Goal: Task Accomplishment & Management: Use online tool/utility

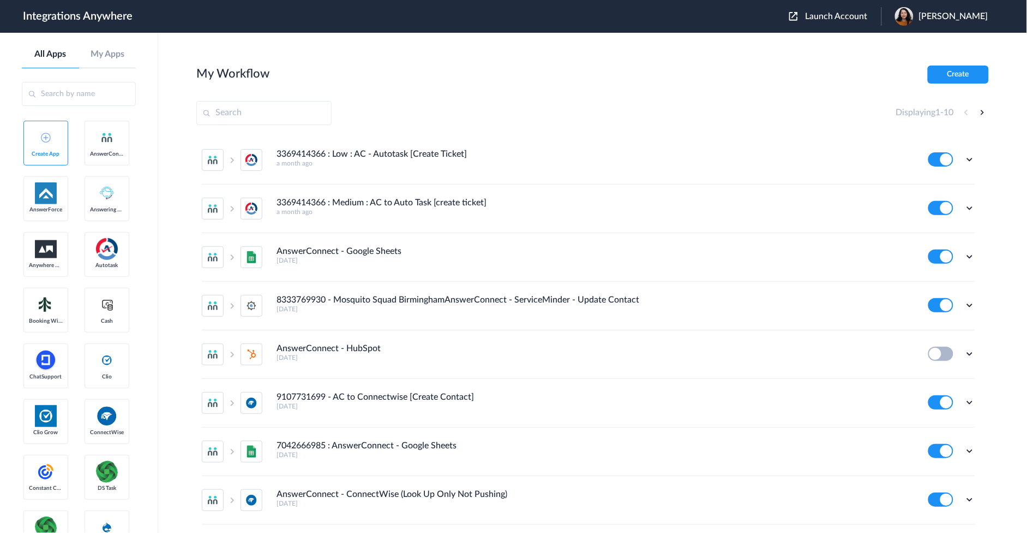
click at [842, 20] on button "Launch Account" at bounding box center [836, 16] width 92 height 10
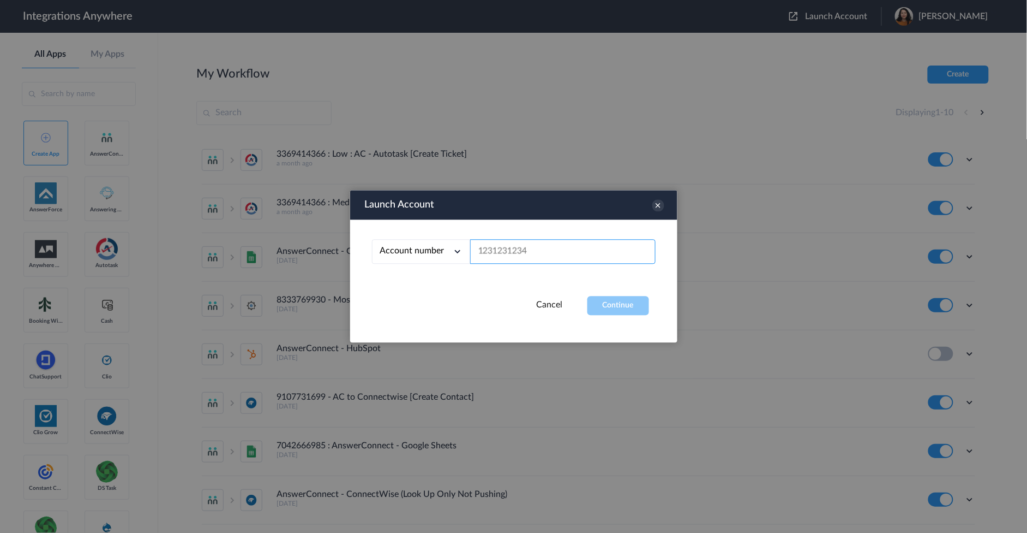
click at [530, 261] on input "text" at bounding box center [563, 252] width 186 height 25
paste input "[PHONE_NUMBER]"
click at [610, 303] on button "Continue" at bounding box center [619, 305] width 62 height 19
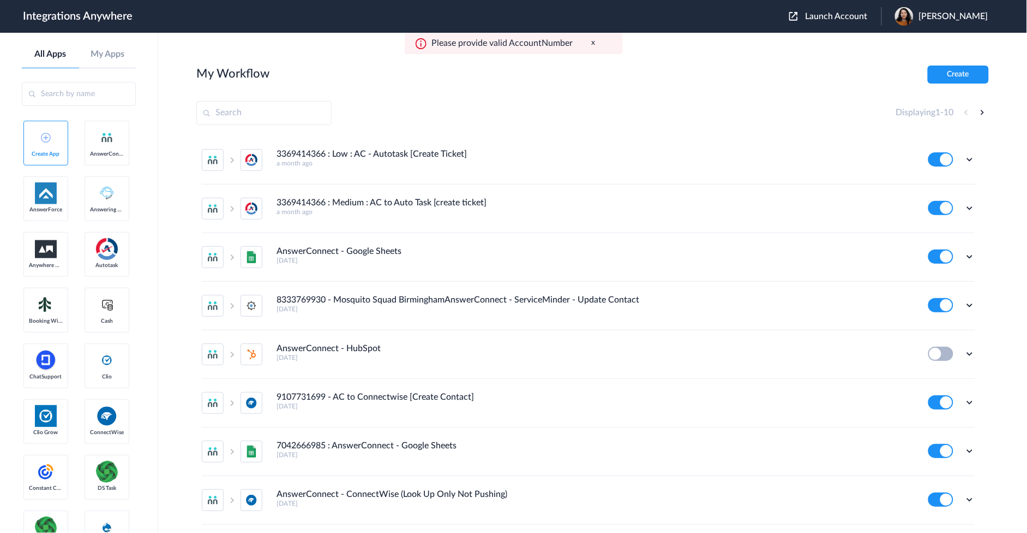
click at [833, 11] on button "Launch Account" at bounding box center [836, 16] width 92 height 10
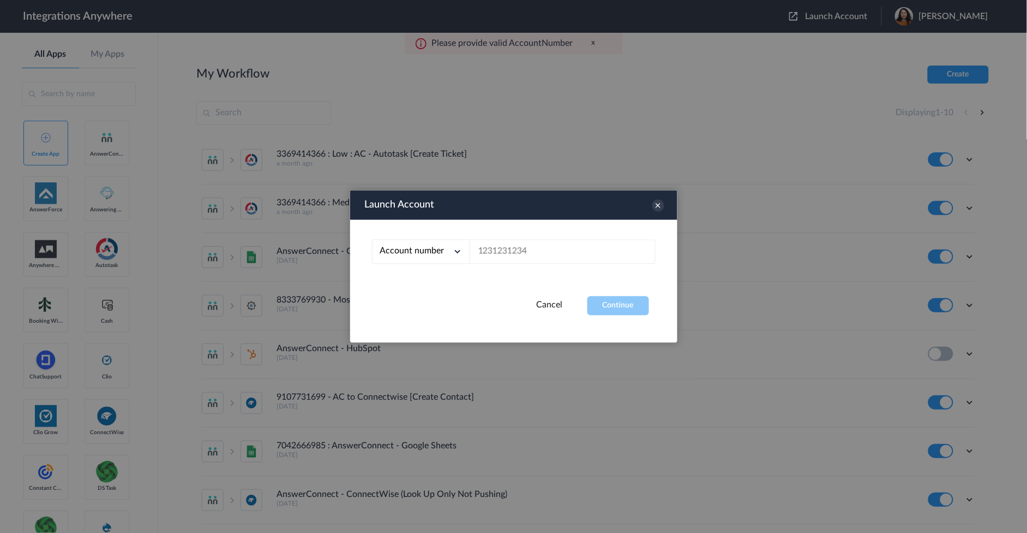
drag, startPoint x: 536, startPoint y: 223, endPoint x: 533, endPoint y: 243, distance: 21.0
click at [538, 230] on div "Account number Account number Email address" at bounding box center [513, 258] width 327 height 76
click at [533, 244] on input "text" at bounding box center [563, 252] width 186 height 25
drag, startPoint x: 530, startPoint y: 247, endPoint x: 558, endPoint y: 266, distance: 33.7
click at [530, 247] on input "text" at bounding box center [563, 252] width 186 height 25
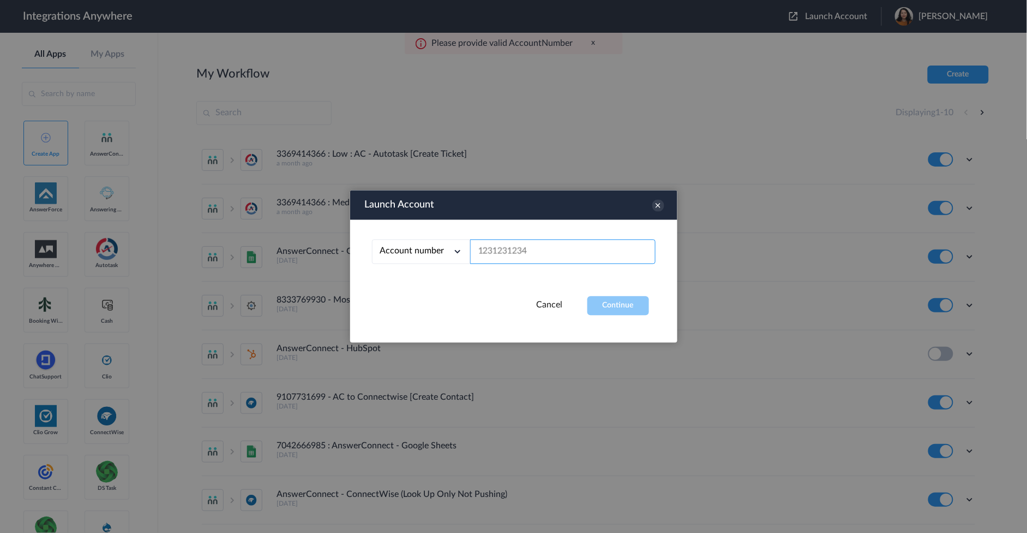
paste input "8774353204"
type input "8774353204"
click at [615, 310] on button "Continue" at bounding box center [619, 305] width 62 height 19
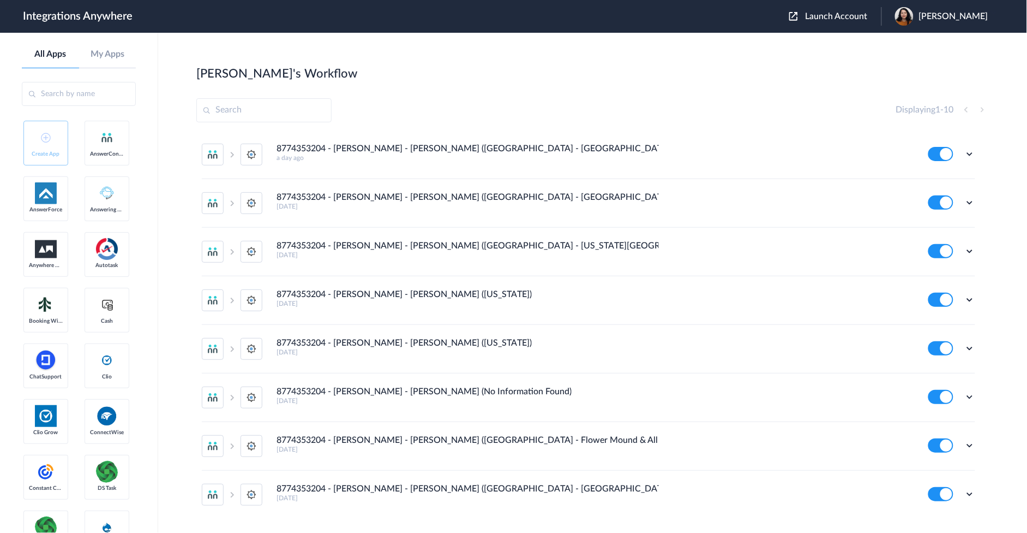
scroll to position [131, 0]
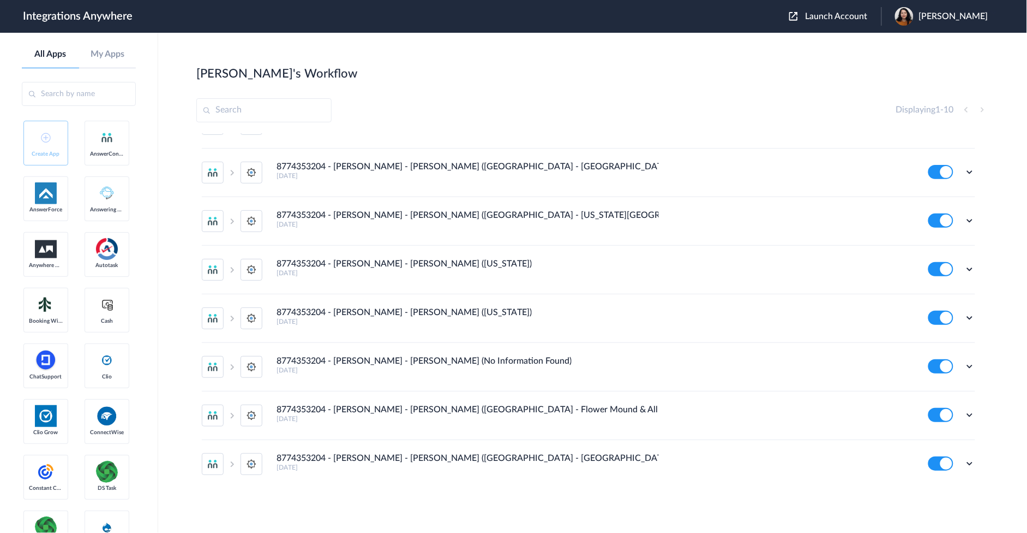
click at [462, 456] on h4 "8774353204 - [PERSON_NAME] - [PERSON_NAME] ([GEOGRAPHIC_DATA] - [GEOGRAPHIC_DAT…" at bounding box center [468, 458] width 382 height 10
click at [965, 367] on icon at bounding box center [970, 366] width 11 height 11
click at [945, 409] on link "Task history" at bounding box center [939, 412] width 52 height 8
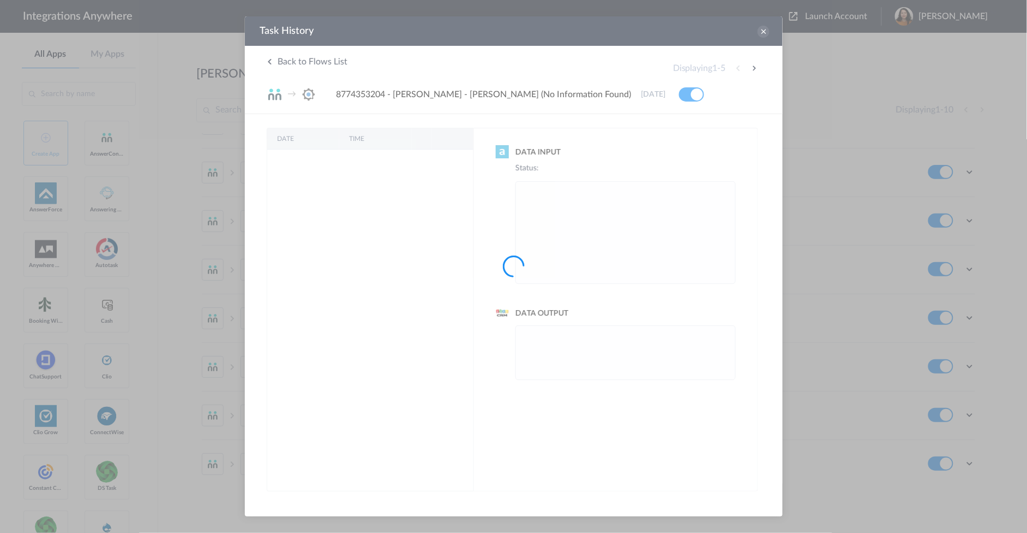
scroll to position [0, 0]
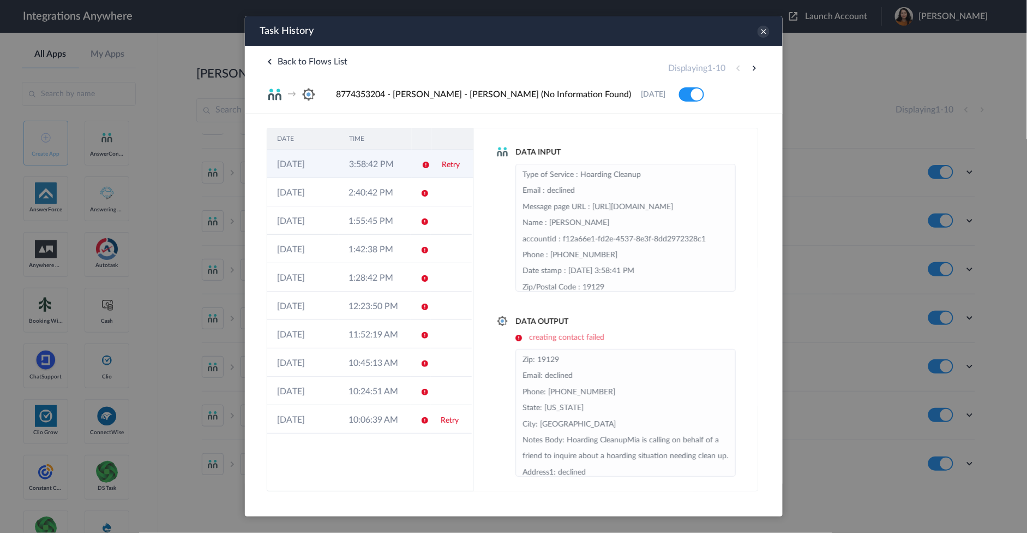
click at [391, 158] on td "3:58:42 PM" at bounding box center [375, 163] width 72 height 28
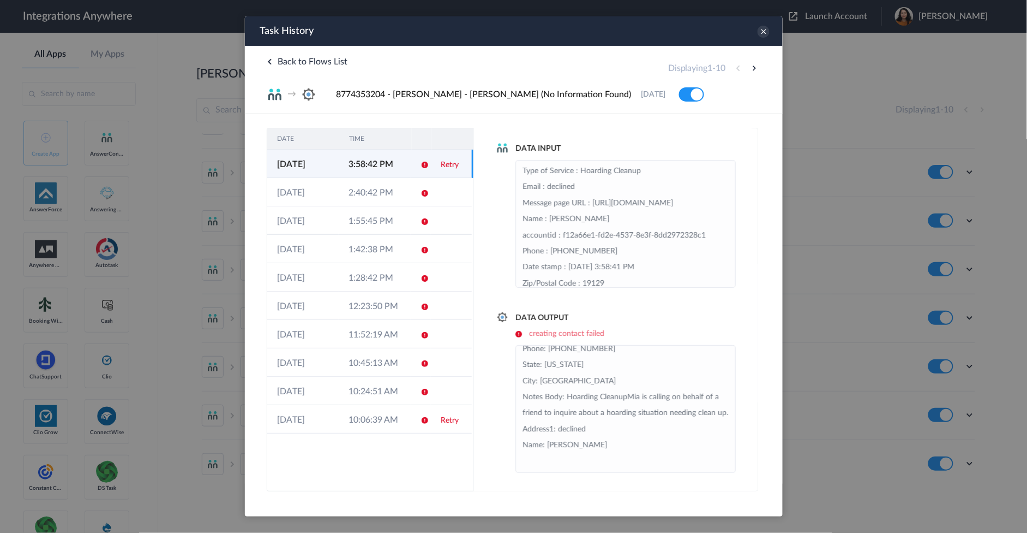
click at [447, 165] on link "Retry" at bounding box center [449, 164] width 18 height 8
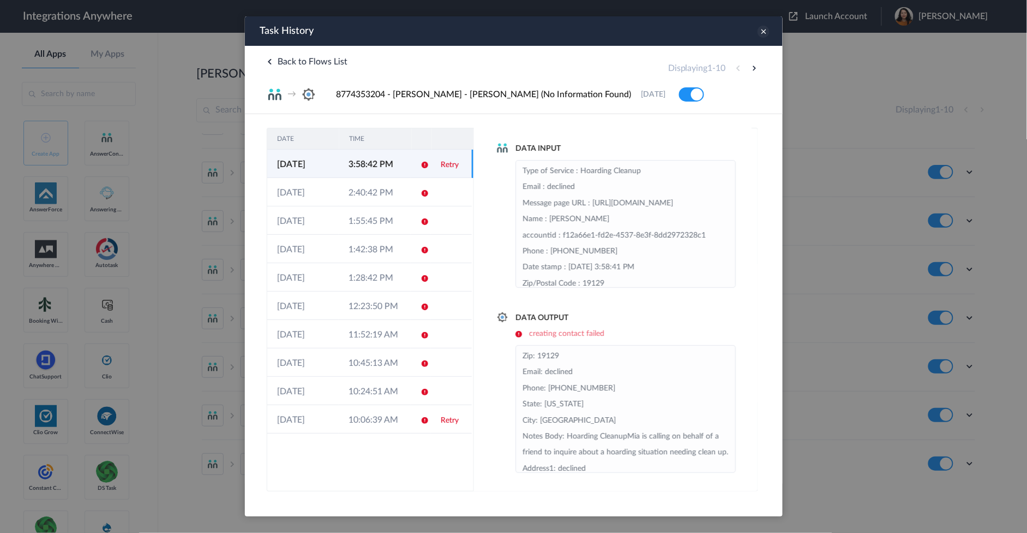
click at [769, 33] on div "Task History" at bounding box center [513, 30] width 538 height 29
click at [767, 28] on icon at bounding box center [763, 31] width 12 height 12
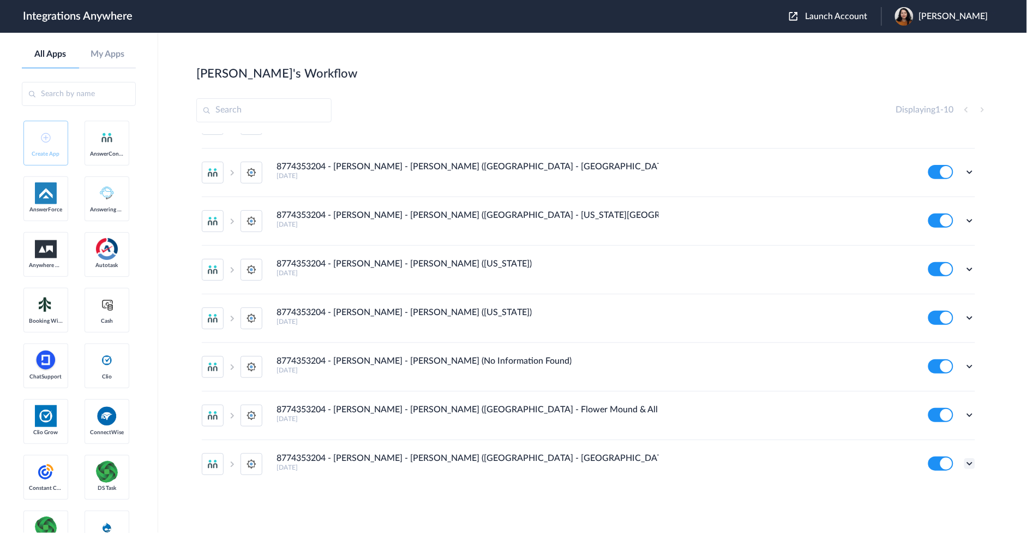
click at [965, 461] on icon at bounding box center [970, 463] width 11 height 11
click at [926, 416] on link "Task history" at bounding box center [939, 416] width 52 height 8
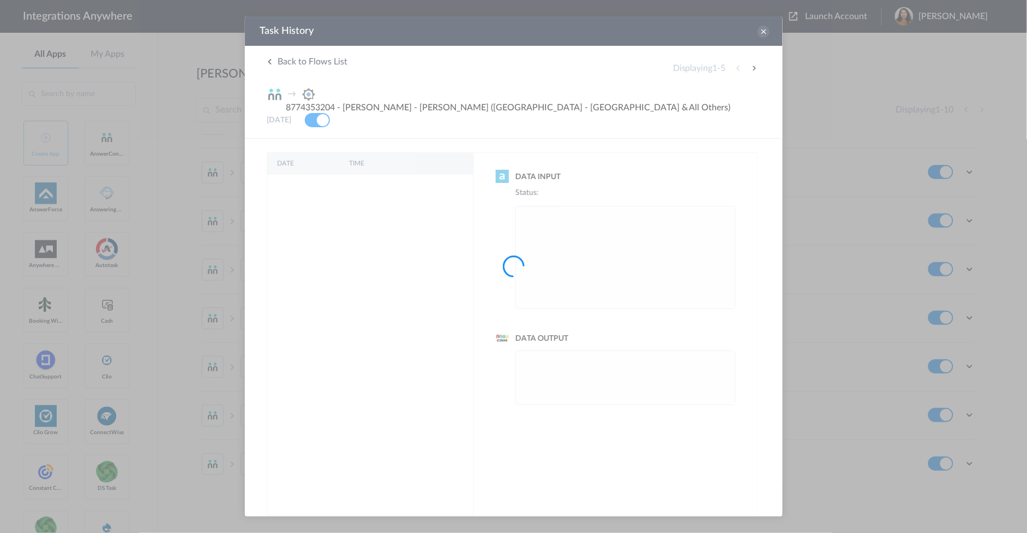
scroll to position [0, 0]
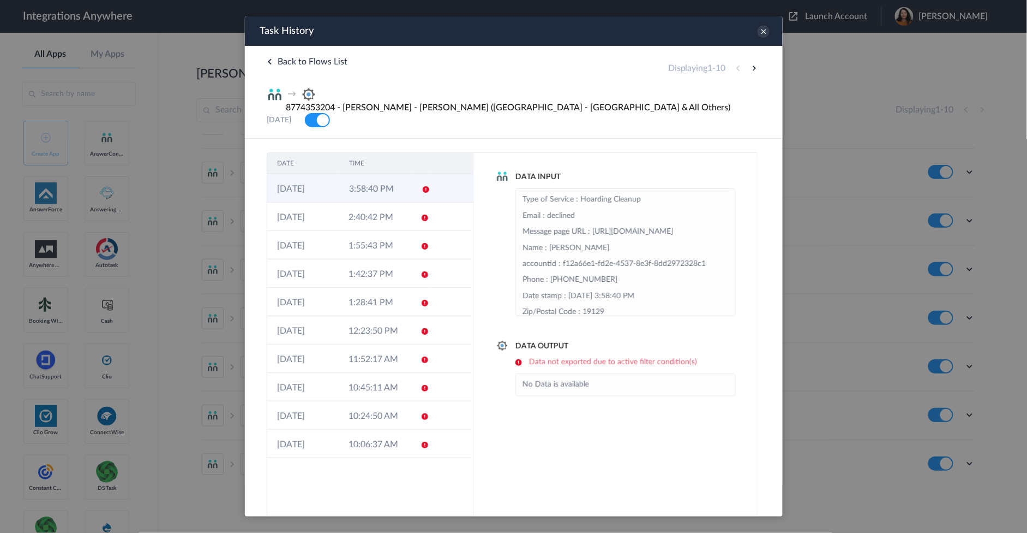
click at [408, 174] on td "3:58:40 PM" at bounding box center [375, 188] width 72 height 28
click at [416, 174] on td at bounding box center [420, 188] width 21 height 28
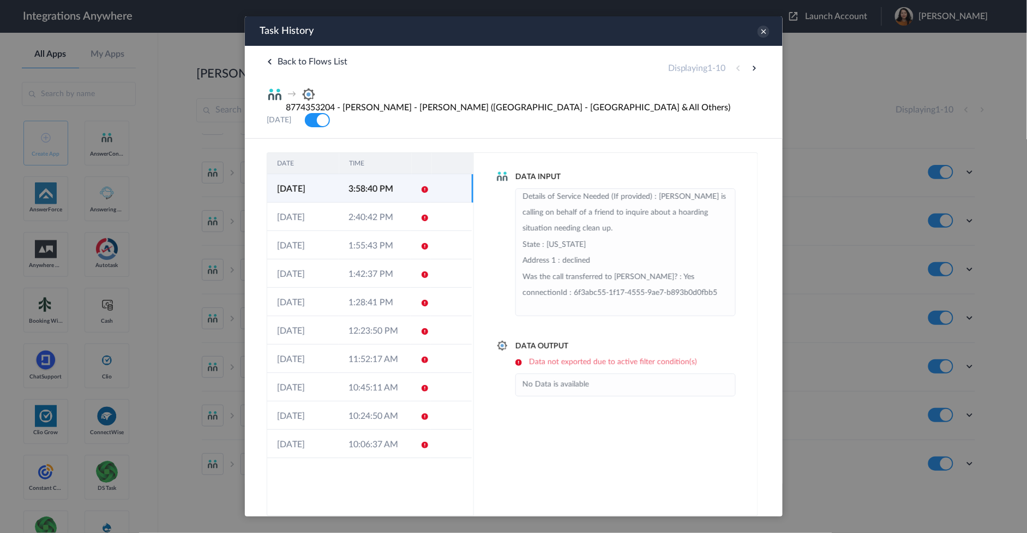
scroll to position [341, 0]
click at [761, 29] on icon at bounding box center [763, 31] width 12 height 12
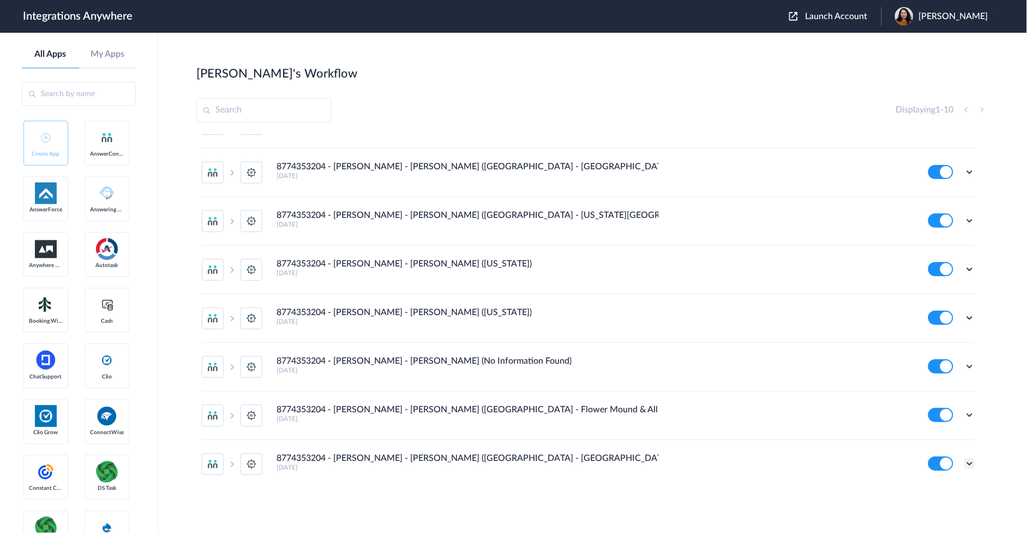
click at [965, 460] on icon at bounding box center [970, 463] width 11 height 11
click at [925, 397] on link "Edit" at bounding box center [926, 396] width 26 height 8
click at [963, 363] on li "8774353204 - [PERSON_NAME] - [PERSON_NAME] (No Information Found) [DATE] Edit T…" at bounding box center [589, 367] width 774 height 49
click at [965, 363] on icon at bounding box center [970, 366] width 11 height 11
click at [920, 391] on link "Edit" at bounding box center [926, 391] width 26 height 8
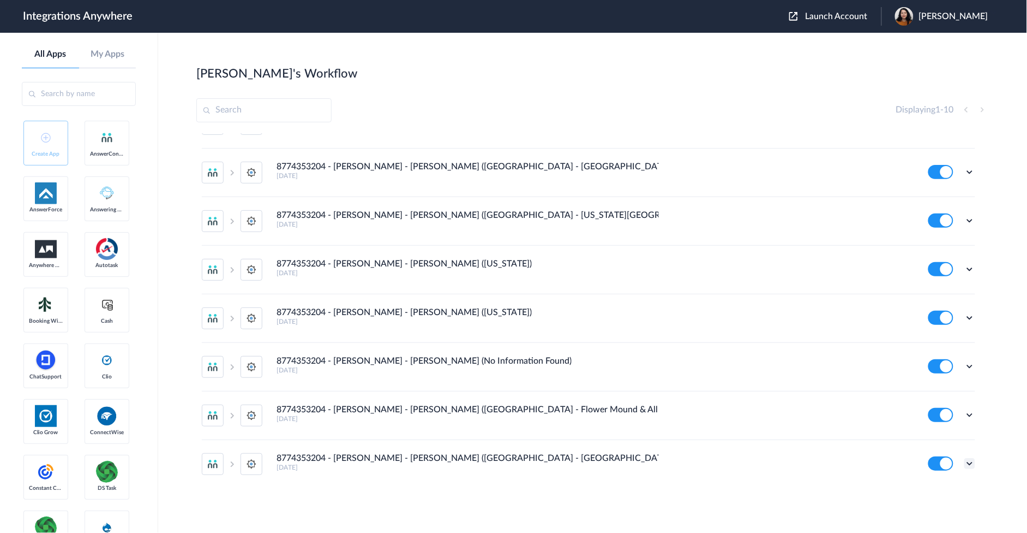
click at [965, 462] on icon at bounding box center [970, 463] width 11 height 11
click at [929, 399] on li "Edit" at bounding box center [940, 396] width 71 height 20
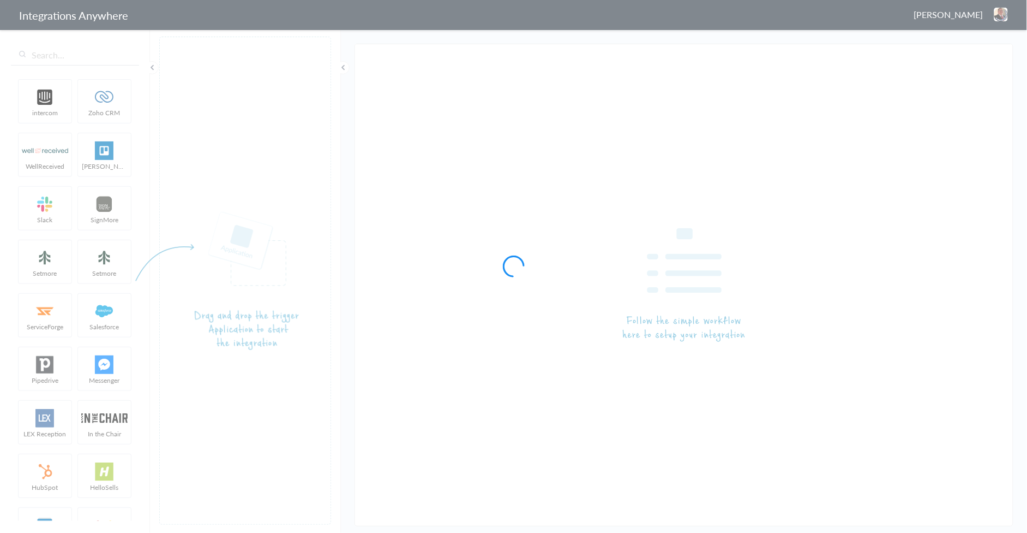
type input "8774353204 - [PERSON_NAME] - [PERSON_NAME] ([GEOGRAPHIC_DATA] - [GEOGRAPHIC_DAT…"
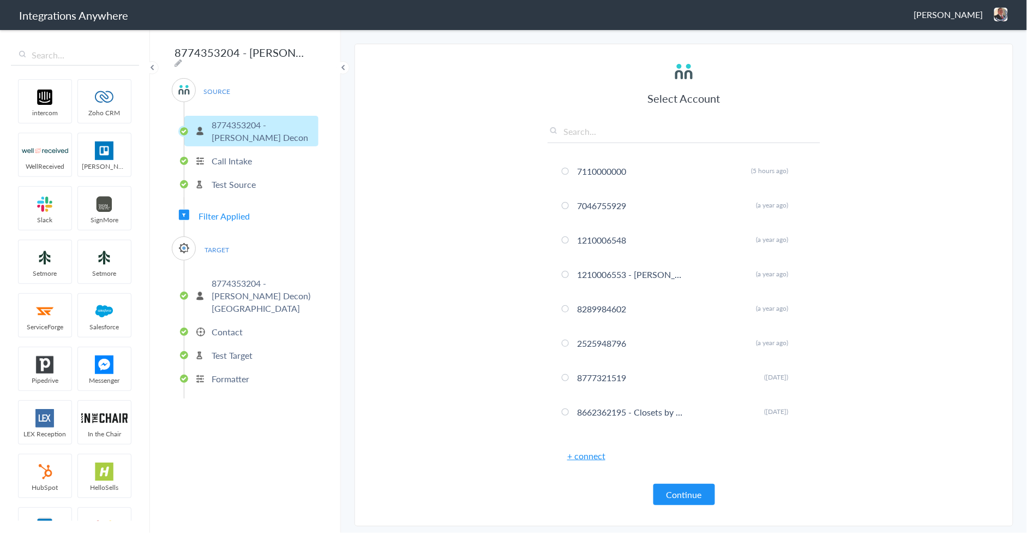
click at [222, 211] on span "Filter Applied" at bounding box center [224, 216] width 51 height 13
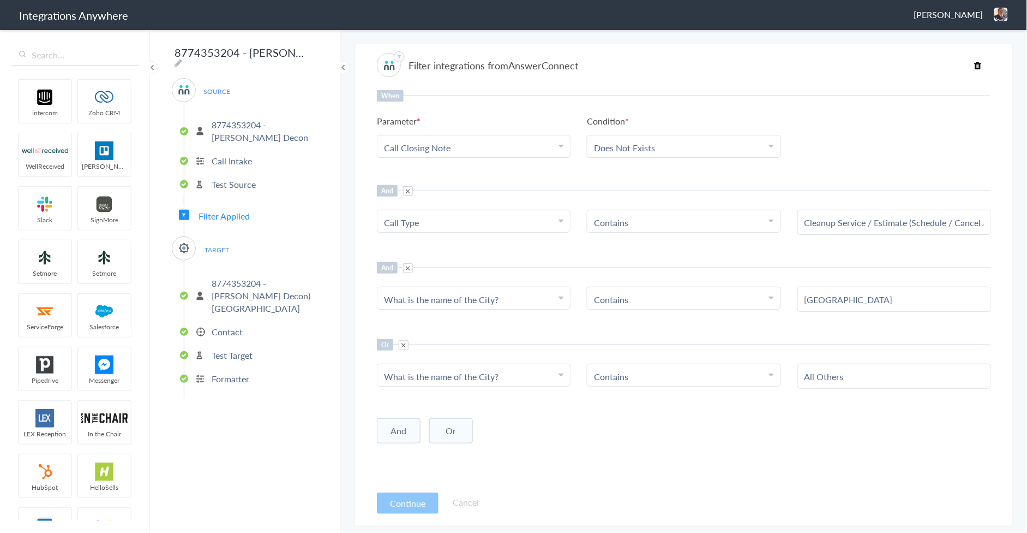
click at [446, 427] on button "Or" at bounding box center [451, 430] width 44 height 25
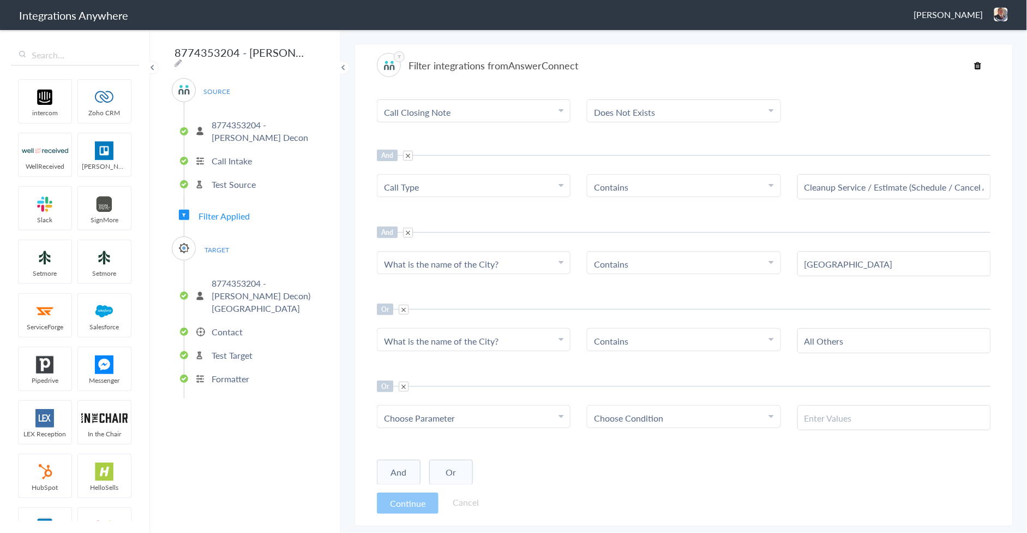
scroll to position [37, 0]
click at [444, 420] on span "Choose Parameter" at bounding box center [419, 417] width 71 height 13
click at [423, 448] on input "text" at bounding box center [474, 446] width 193 height 23
type input "h"
click at [299, 56] on input "8774353204 - [PERSON_NAME] - [PERSON_NAME] ([GEOGRAPHIC_DATA] - [GEOGRAPHIC_DAT…" at bounding box center [239, 52] width 135 height 21
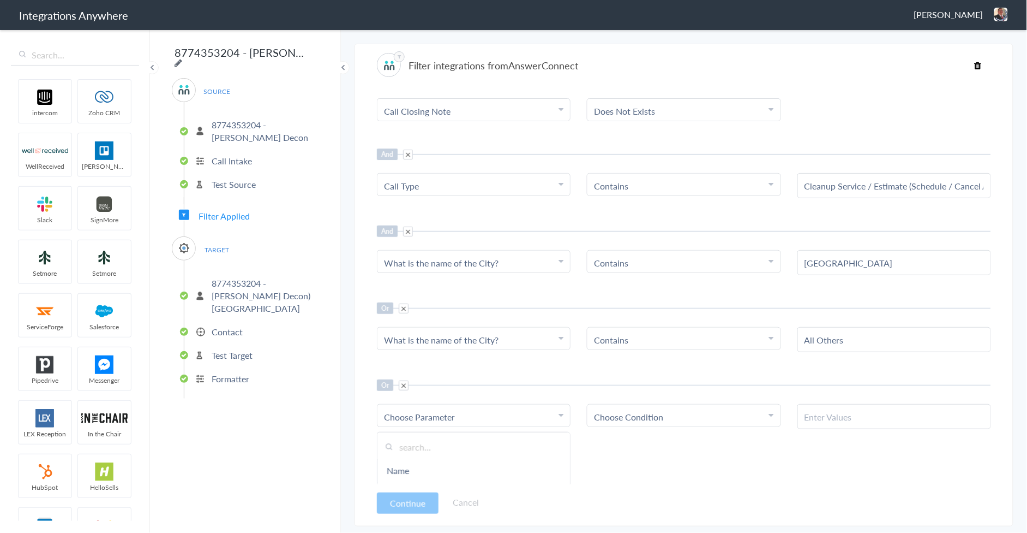
click at [182, 58] on icon at bounding box center [179, 62] width 8 height 9
type input "8774353204 - [PERSON_NAME] - [PERSON_NAME] ([GEOGRAPHIC_DATA] - [GEOGRAPHIC_DAT…"
click at [451, 443] on input "text" at bounding box center [474, 446] width 193 height 23
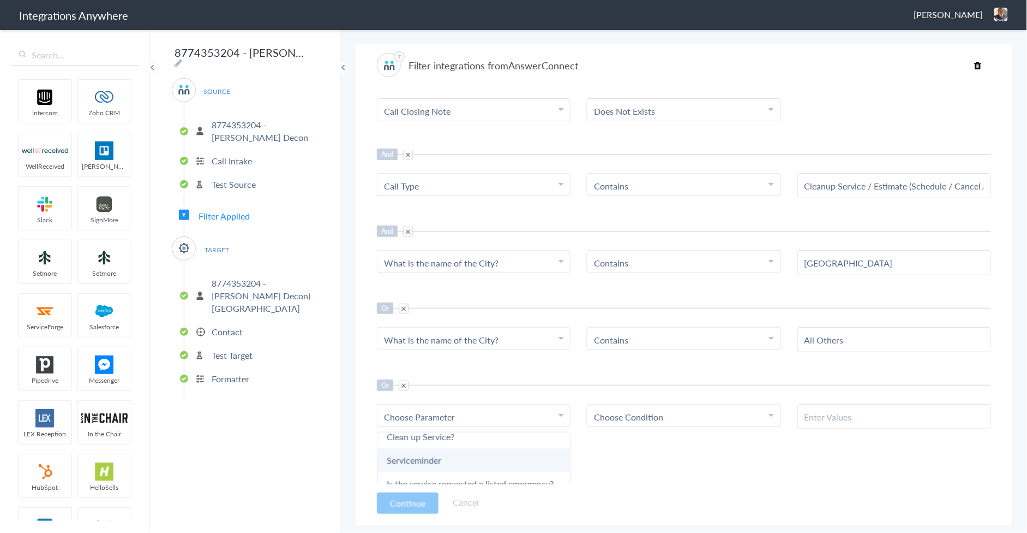
type input "ser"
click at [484, 453] on link "Serviceminder" at bounding box center [474, 459] width 193 height 23
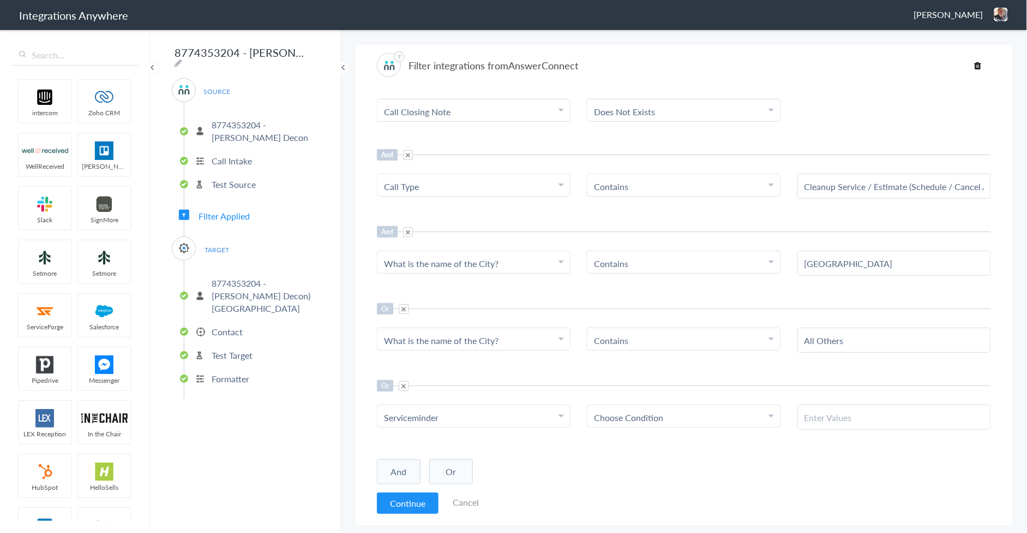
click at [672, 421] on div "Choose Condition" at bounding box center [684, 417] width 180 height 13
click at [626, 471] on link "Contains" at bounding box center [684, 469] width 193 height 23
click at [846, 415] on input "text" at bounding box center [895, 417] width 180 height 13
paste input "No Info Found - Yes"
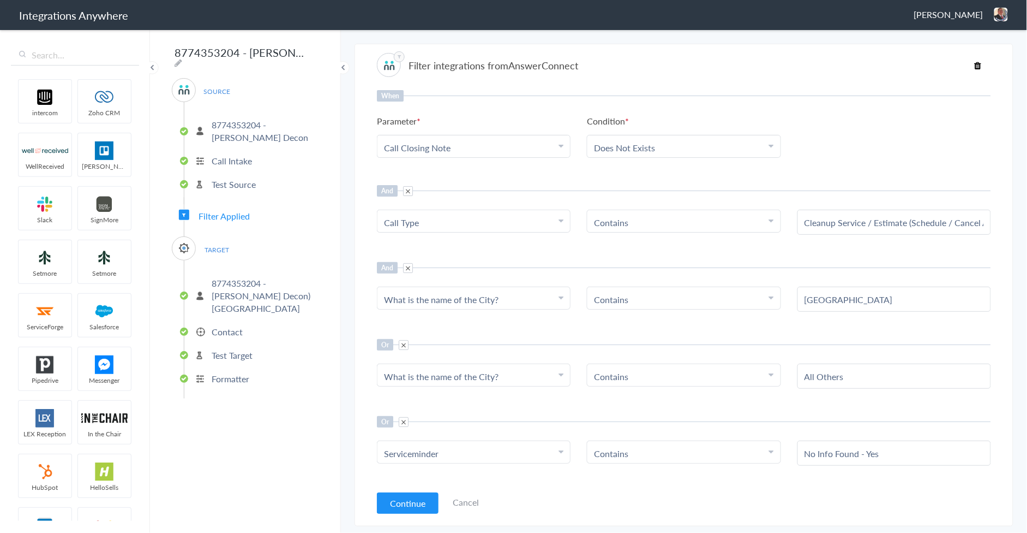
scroll to position [37, 0]
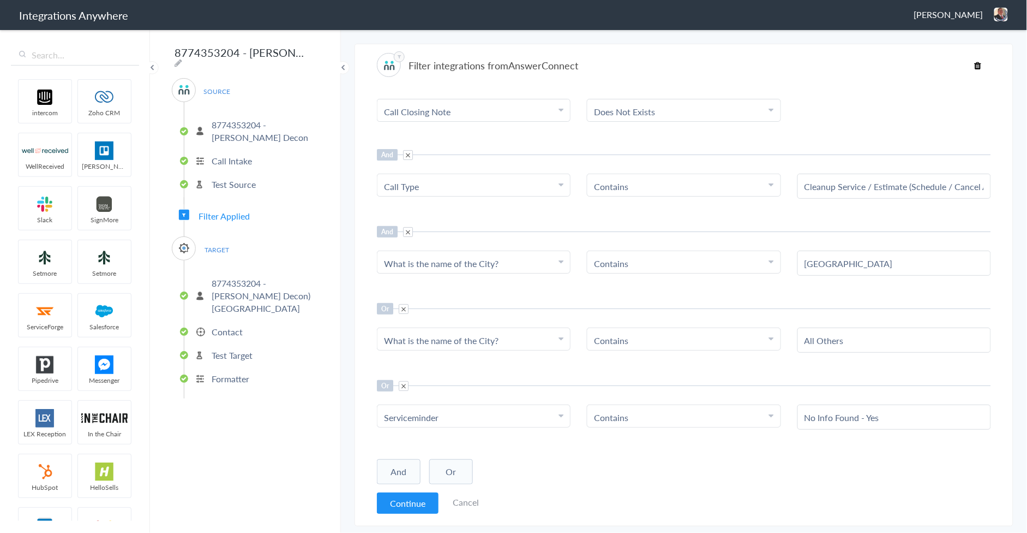
type input "No Info Found - Yes"
click at [401, 502] on button "Continue" at bounding box center [408, 502] width 62 height 21
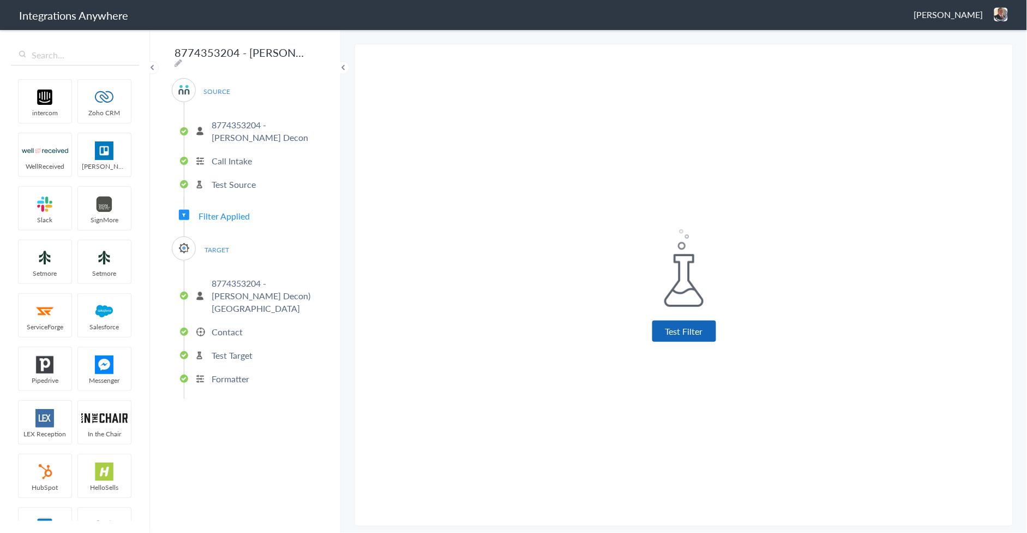
click at [661, 329] on button "Test Filter" at bounding box center [685, 330] width 64 height 21
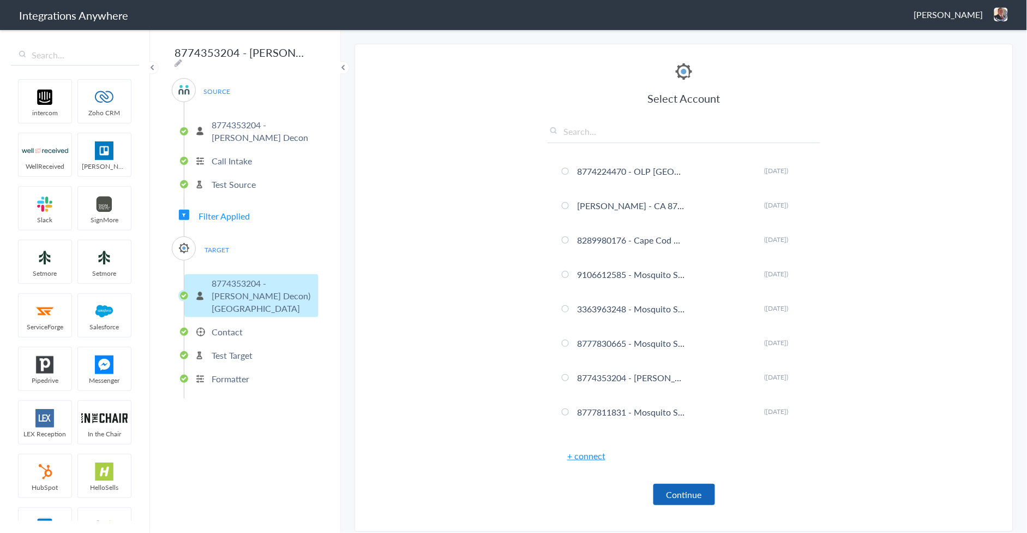
click at [691, 491] on button "Continue" at bounding box center [685, 493] width 62 height 21
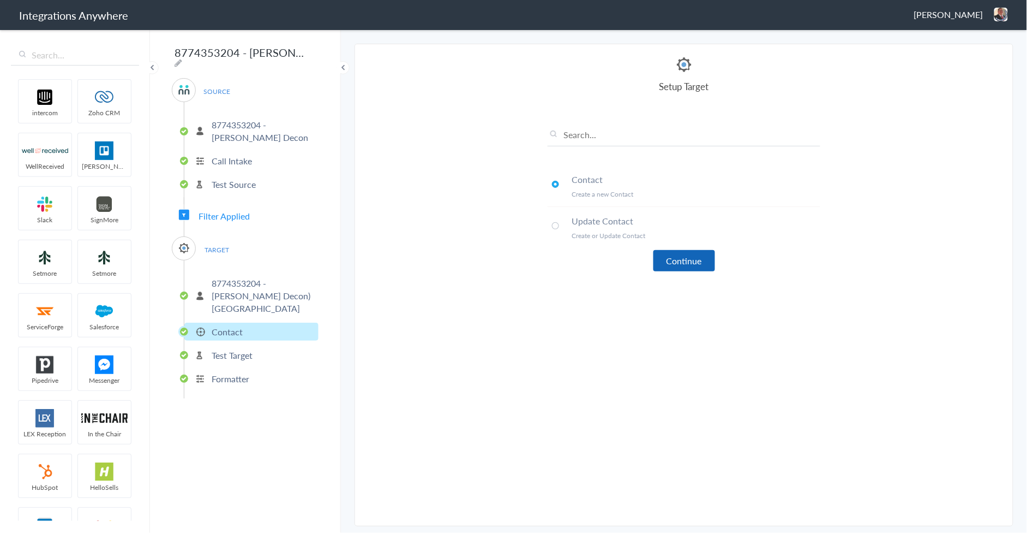
click at [678, 255] on button "Continue" at bounding box center [685, 260] width 62 height 21
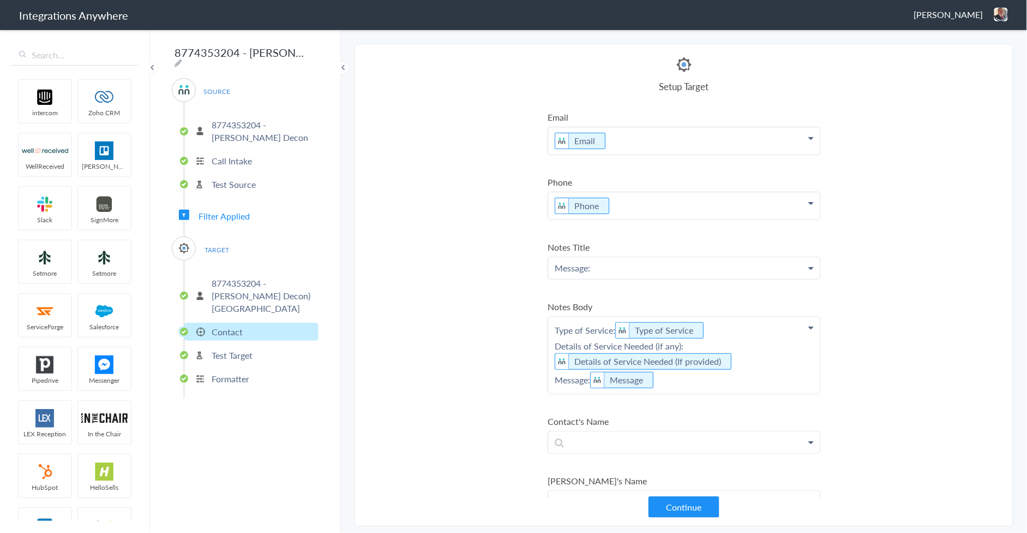
scroll to position [136, 0]
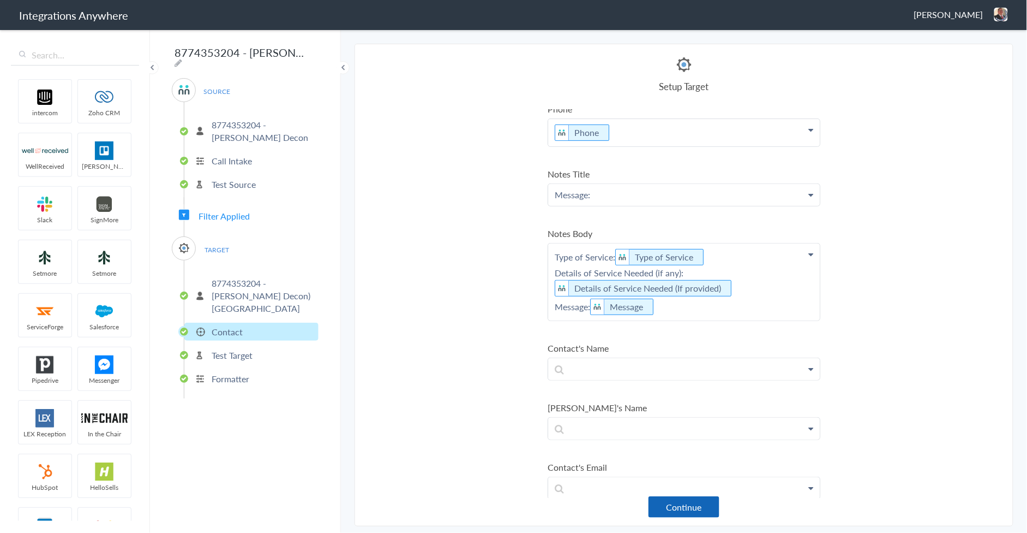
click at [685, 505] on button "Continue" at bounding box center [684, 506] width 71 height 21
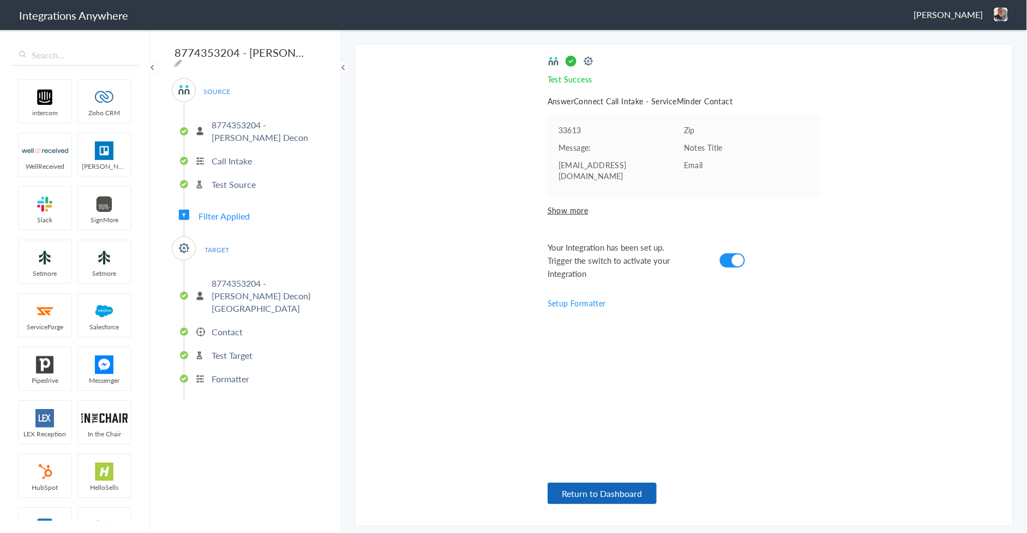
click at [614, 487] on button "Return to Dashboard" at bounding box center [602, 492] width 109 height 21
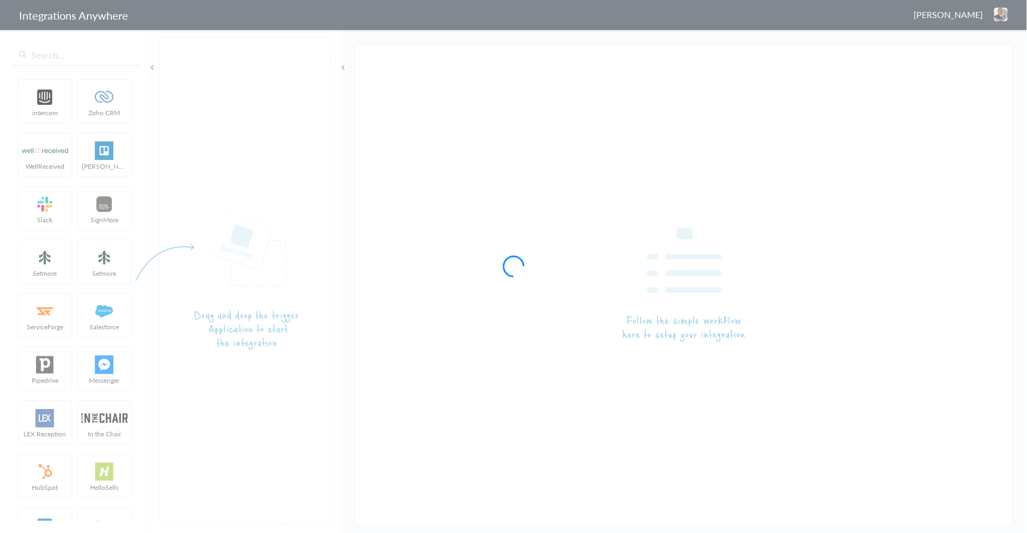
type input "8774353204 - [PERSON_NAME] - [PERSON_NAME] (No Information Found)"
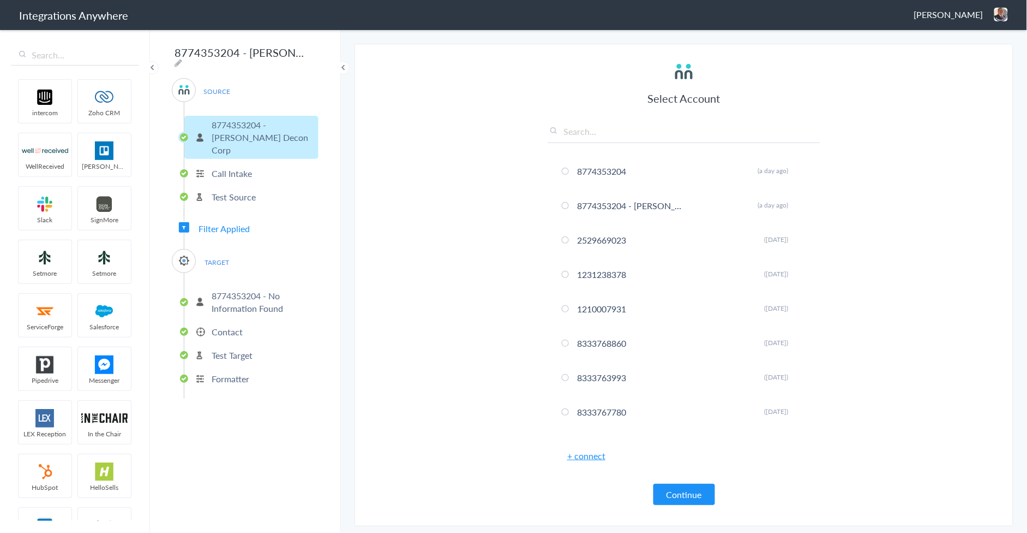
click at [219, 255] on span "TARGET" at bounding box center [216, 262] width 41 height 15
click at [216, 222] on span "Filter Applied" at bounding box center [224, 228] width 51 height 13
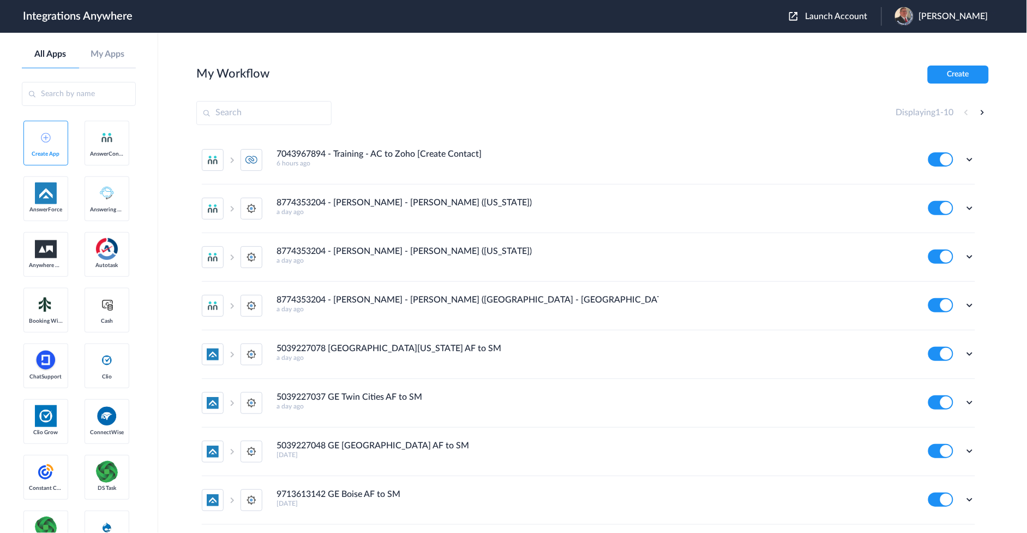
click at [830, 16] on span "Launch Account" at bounding box center [837, 16] width 62 height 9
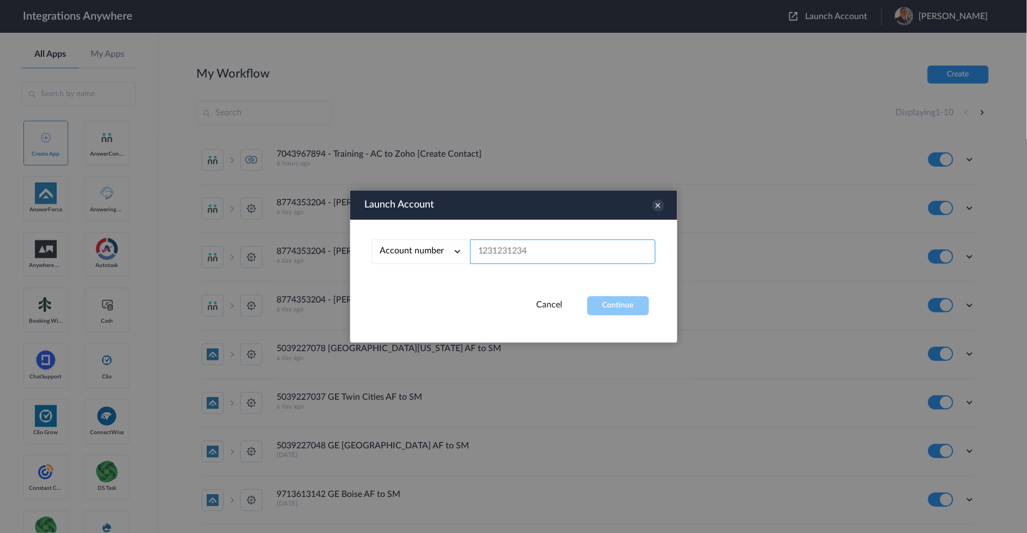
click at [520, 256] on input "text" at bounding box center [563, 252] width 186 height 25
paste input "8774353204"
type input "8774353204"
click at [631, 314] on button "Continue" at bounding box center [619, 305] width 62 height 19
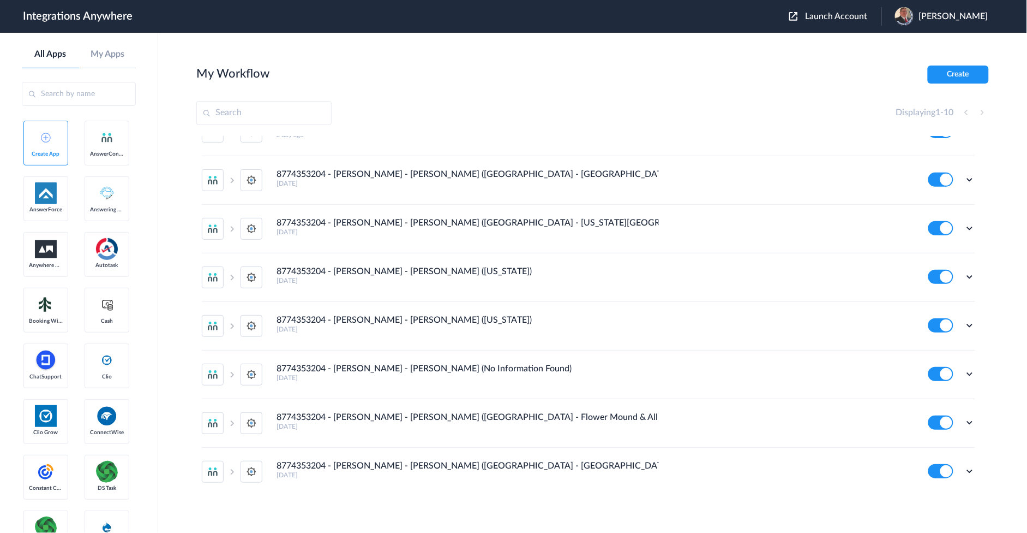
scroll to position [131, 0]
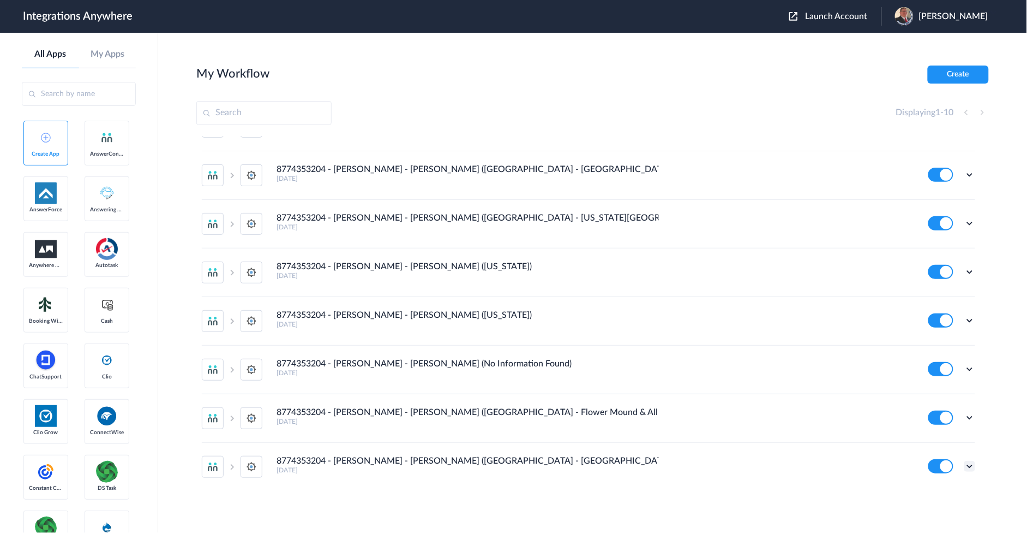
click at [965, 465] on icon at bounding box center [970, 465] width 11 height 11
click at [923, 416] on link "Task history" at bounding box center [939, 419] width 52 height 8
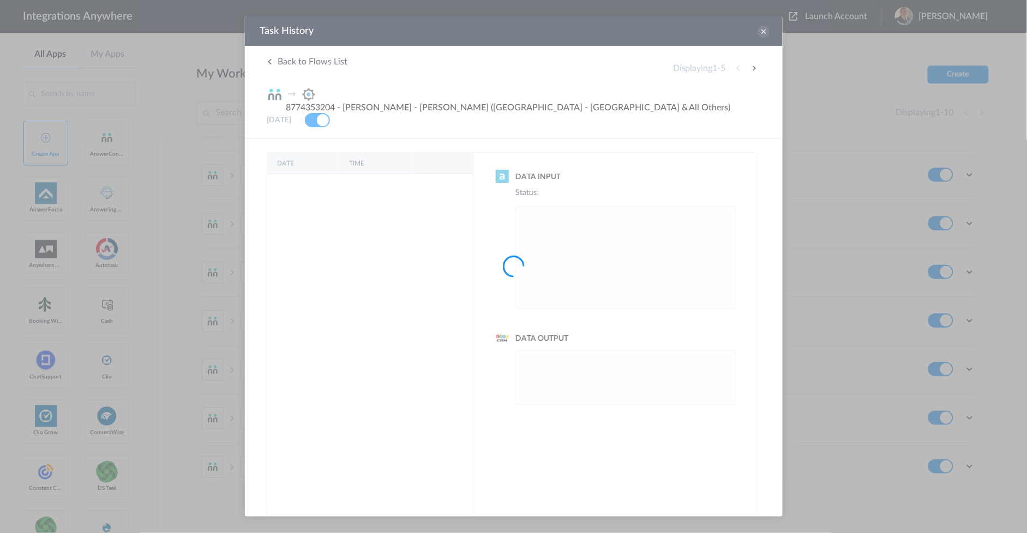
scroll to position [0, 0]
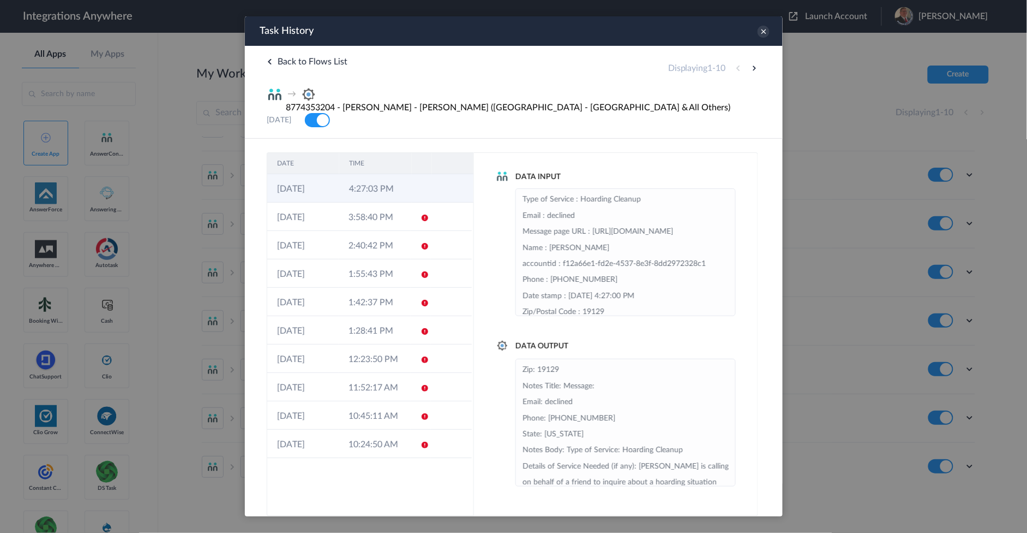
click at [372, 174] on td "4:27:03 PM" at bounding box center [375, 188] width 72 height 28
click at [761, 33] on icon at bounding box center [763, 31] width 12 height 12
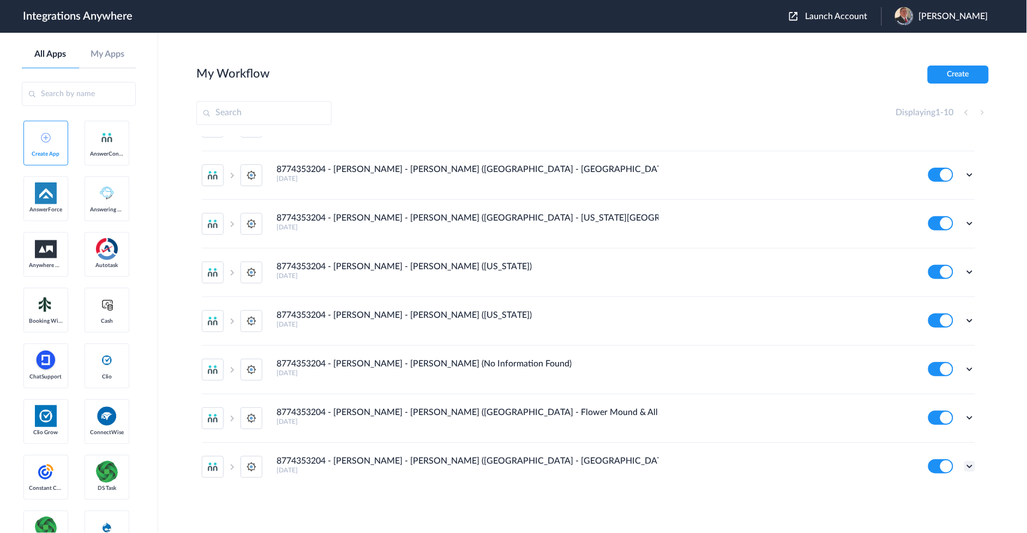
click at [965, 468] on icon at bounding box center [970, 465] width 11 height 11
click at [929, 418] on link "Task history" at bounding box center [939, 419] width 52 height 8
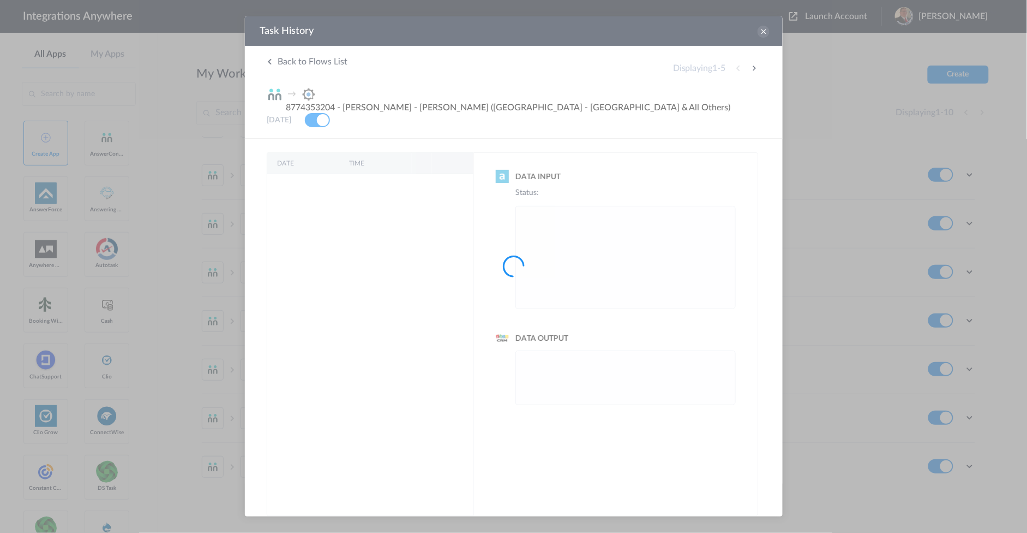
drag, startPoint x: 938, startPoint y: 155, endPoint x: 693, endPoint y: 139, distance: 245.5
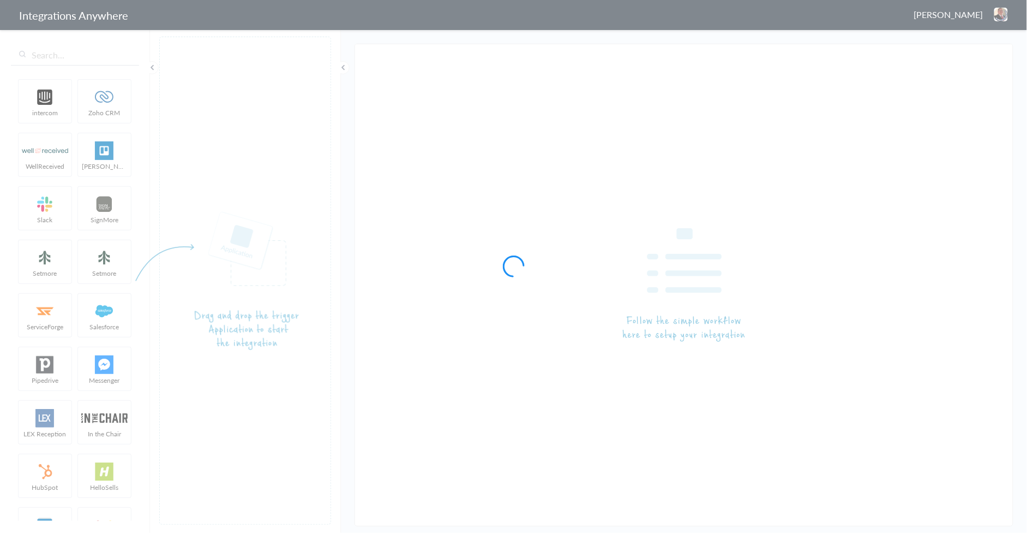
type input "8774353204 - [PERSON_NAME] - [PERSON_NAME] ([GEOGRAPHIC_DATA] - [GEOGRAPHIC_DAT…"
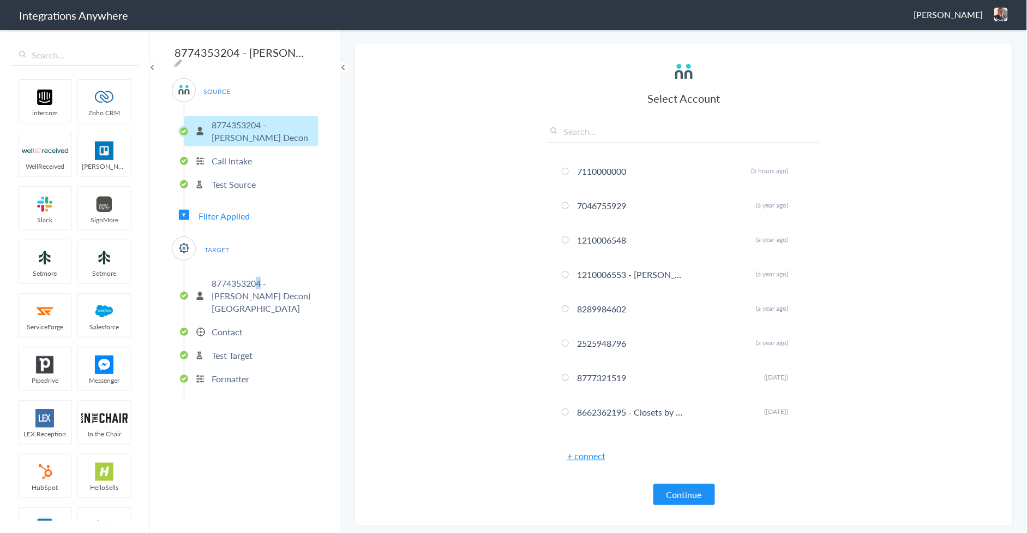
click at [260, 280] on p "8774353204 - Spaulding Decon) Tampa" at bounding box center [264, 296] width 104 height 38
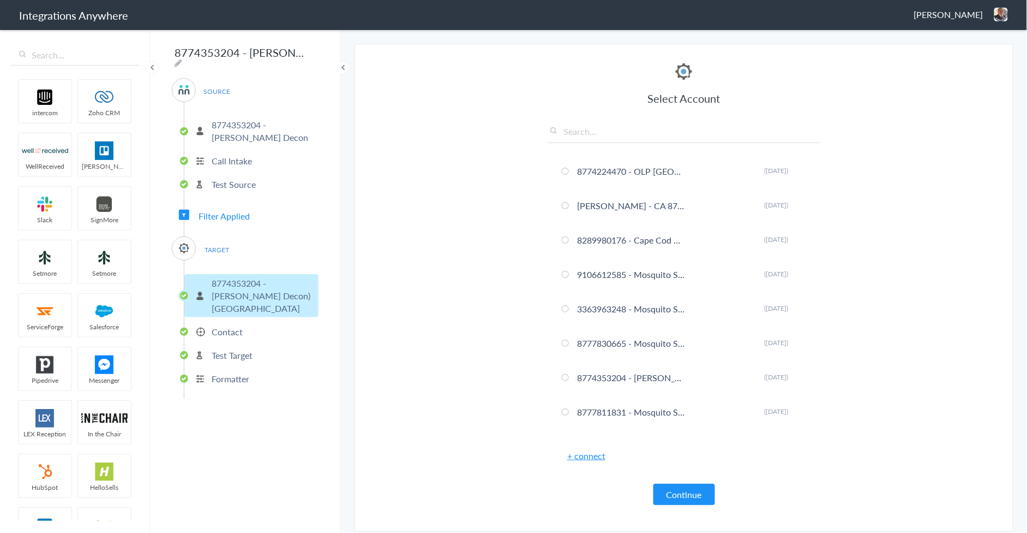
click at [209, 236] on div "TARGET 8774353204 - Spaulding Decon) Tampa Contact Test Target Formatter" at bounding box center [245, 317] width 147 height 162
click at [213, 250] on span "TARGET" at bounding box center [216, 249] width 41 height 15
click at [214, 242] on span "TARGET" at bounding box center [216, 249] width 41 height 15
click at [219, 204] on div "SOURCE 8774353204 - Spaulding Decon Call Intake Test Source Filter Applied TARG…" at bounding box center [245, 238] width 147 height 320
click at [219, 211] on span "Filter Applied" at bounding box center [224, 216] width 51 height 13
